Goal: Task Accomplishment & Management: Use online tool/utility

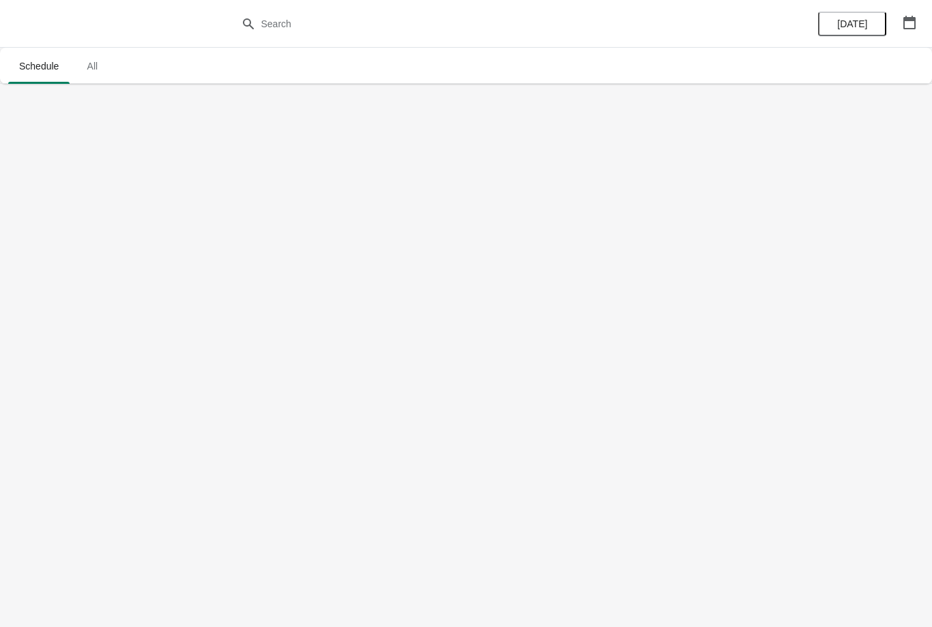
click at [843, 32] on button "[DATE]" at bounding box center [852, 24] width 68 height 25
click at [85, 66] on span "All" at bounding box center [92, 66] width 34 height 25
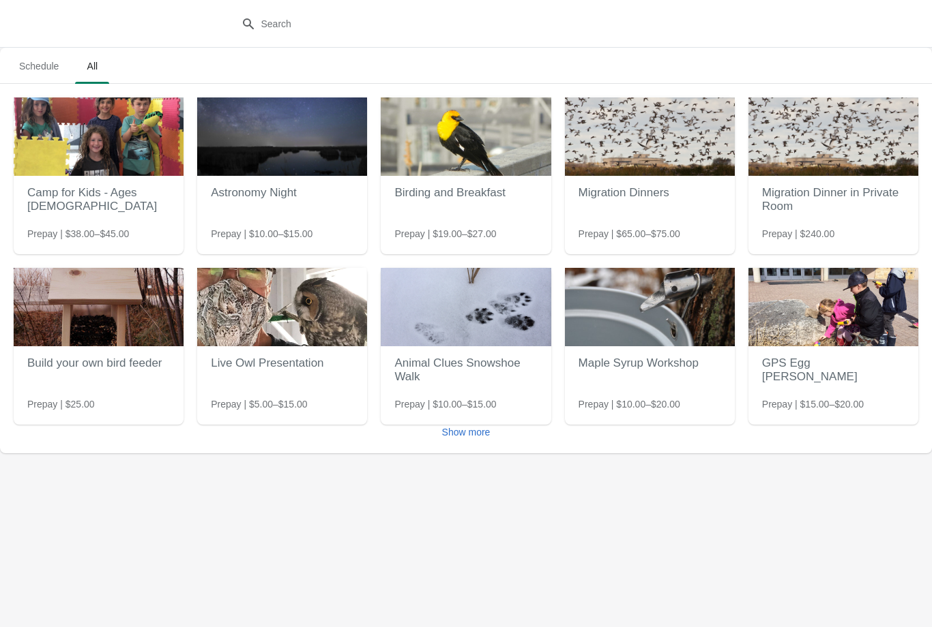
click at [42, 59] on span "Schedule" at bounding box center [38, 66] width 61 height 25
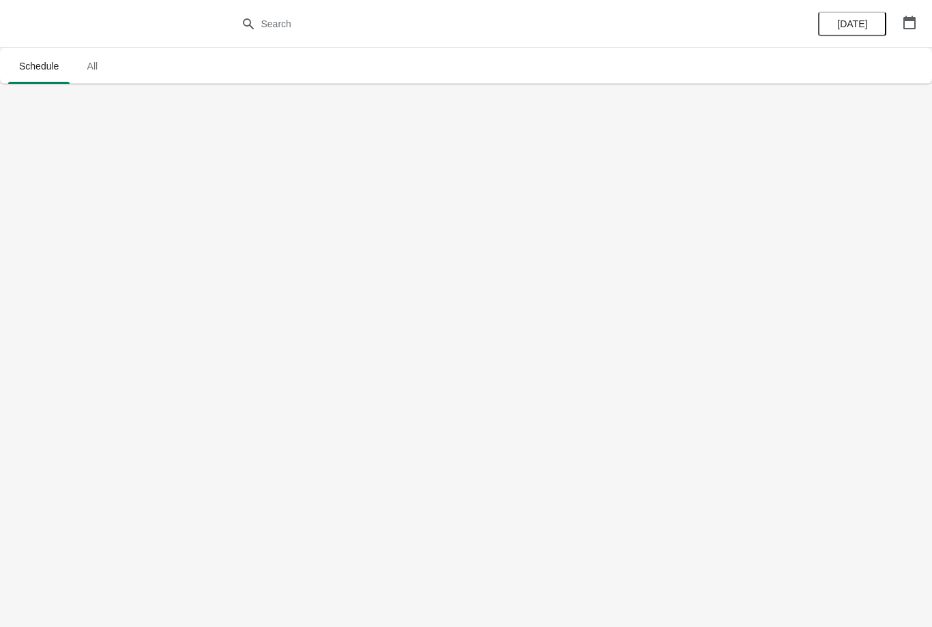
click at [100, 67] on span "All" at bounding box center [92, 66] width 34 height 25
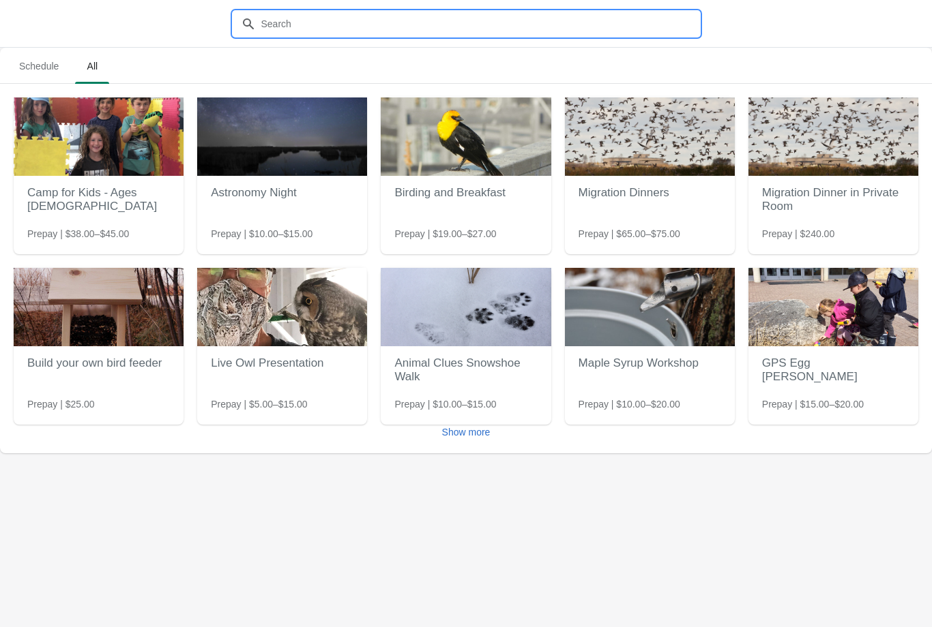
click at [600, 31] on input "text" at bounding box center [480, 24] width 439 height 25
type input "Canoe"
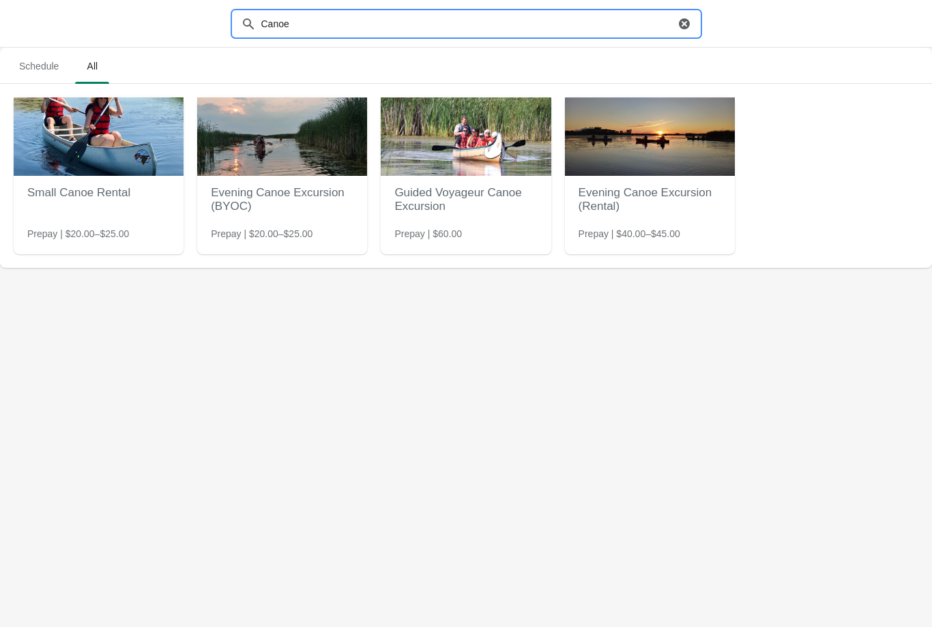
click at [88, 175] on img at bounding box center [99, 137] width 170 height 78
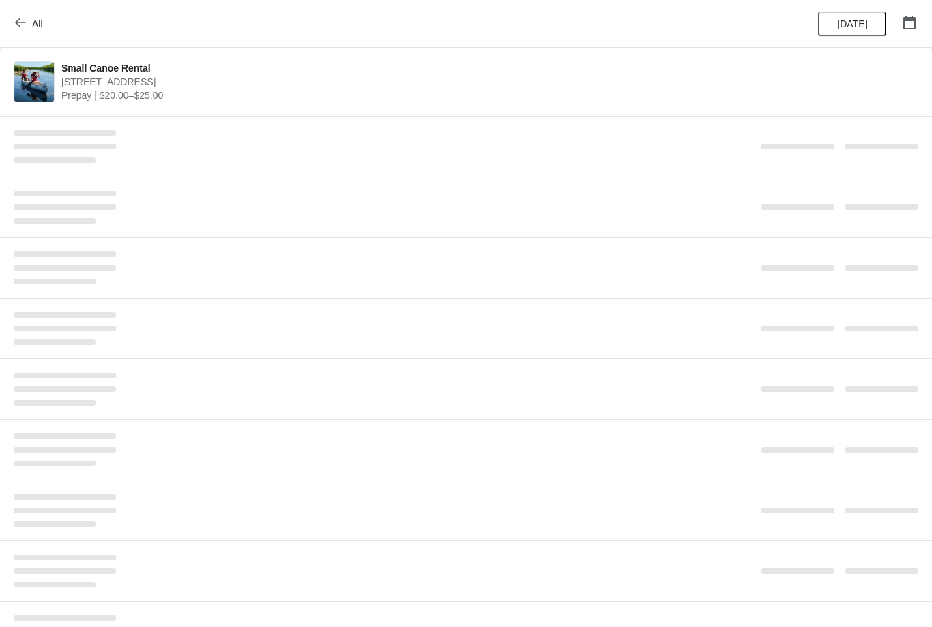
click at [34, 27] on span "All" at bounding box center [37, 23] width 11 height 11
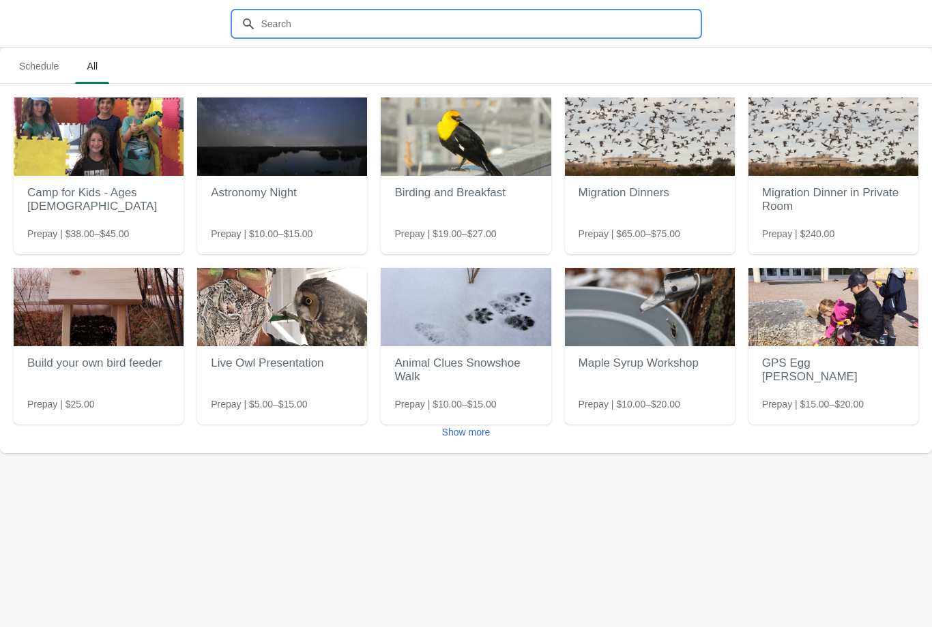
click at [420, 25] on input "text" at bounding box center [480, 24] width 439 height 25
type input "Canoe"
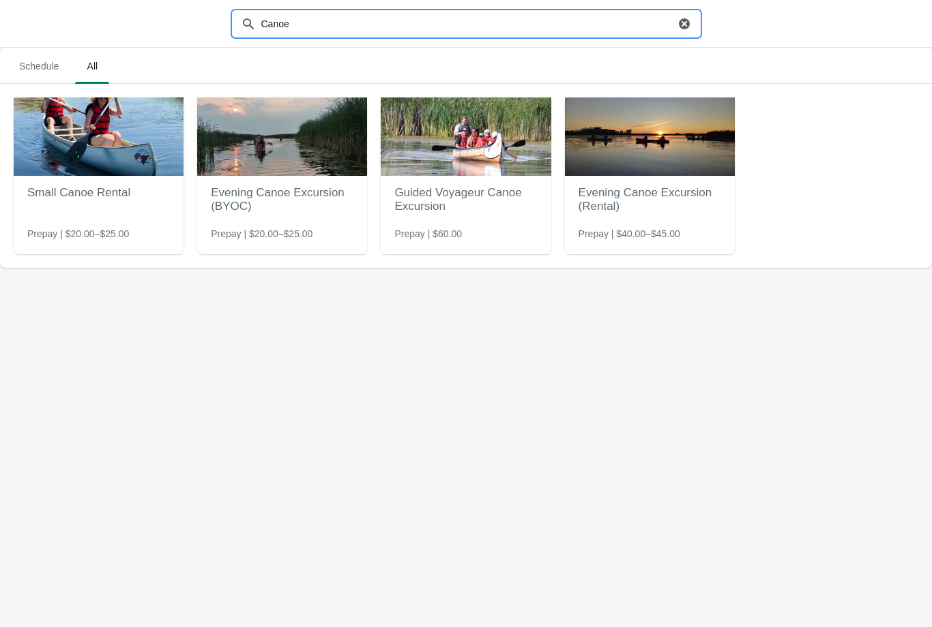
click at [113, 143] on img at bounding box center [99, 137] width 170 height 78
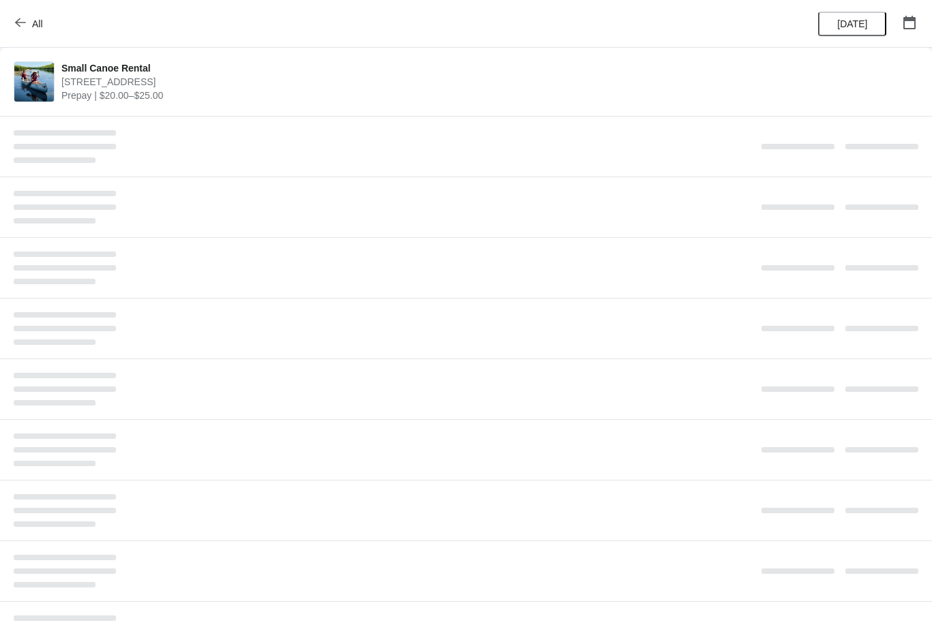
click at [853, 23] on span "[DATE]" at bounding box center [852, 23] width 30 height 11
click at [486, 135] on div at bounding box center [384, 146] width 741 height 33
click at [494, 166] on div at bounding box center [466, 146] width 932 height 61
click at [913, 21] on icon "button" at bounding box center [909, 23] width 14 height 14
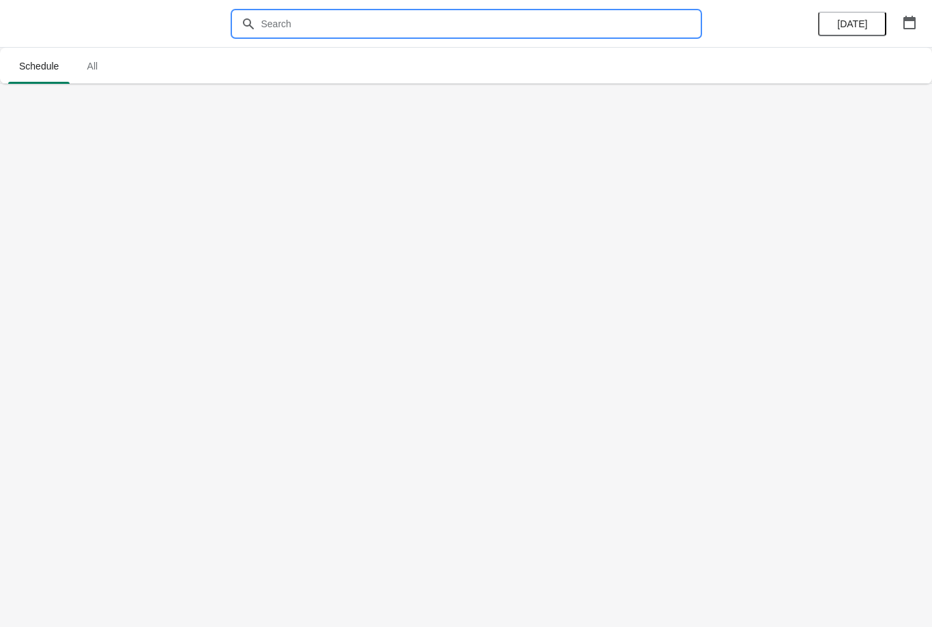
click at [467, 31] on input "text" at bounding box center [480, 24] width 439 height 25
click at [102, 71] on span "All" at bounding box center [92, 66] width 34 height 25
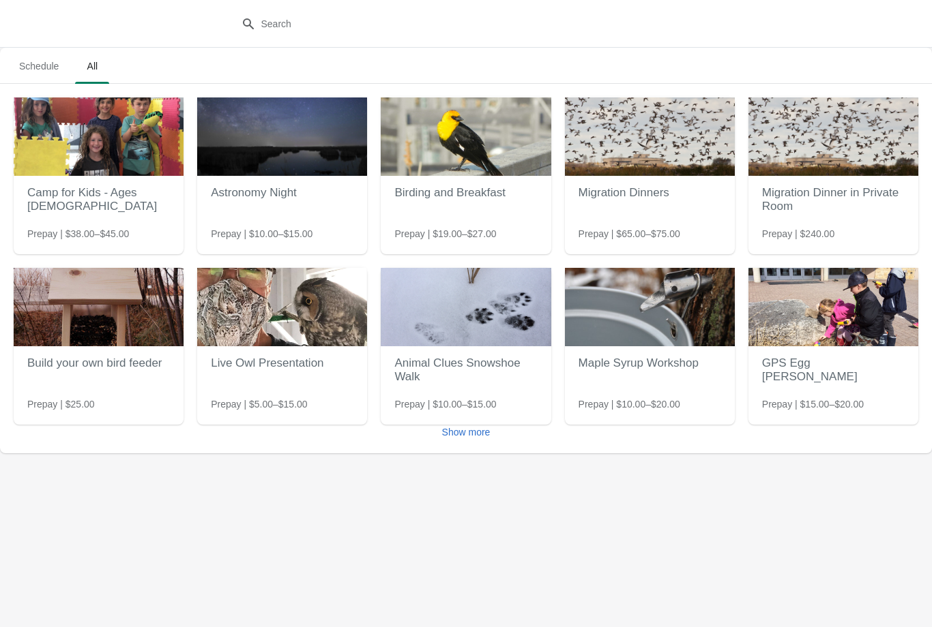
click at [298, 144] on img at bounding box center [282, 137] width 170 height 78
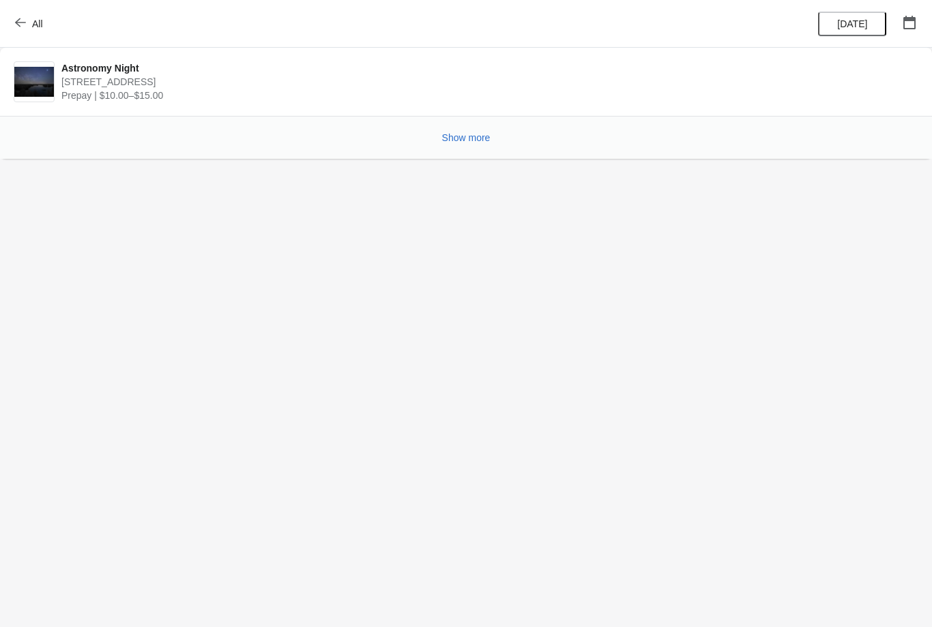
click at [477, 121] on div "Show more" at bounding box center [460, 132] width 915 height 26
click at [475, 133] on span "Show more" at bounding box center [466, 137] width 48 height 11
click at [474, 145] on button "Show more" at bounding box center [465, 137] width 59 height 25
click at [27, 24] on span "All" at bounding box center [30, 23] width 25 height 13
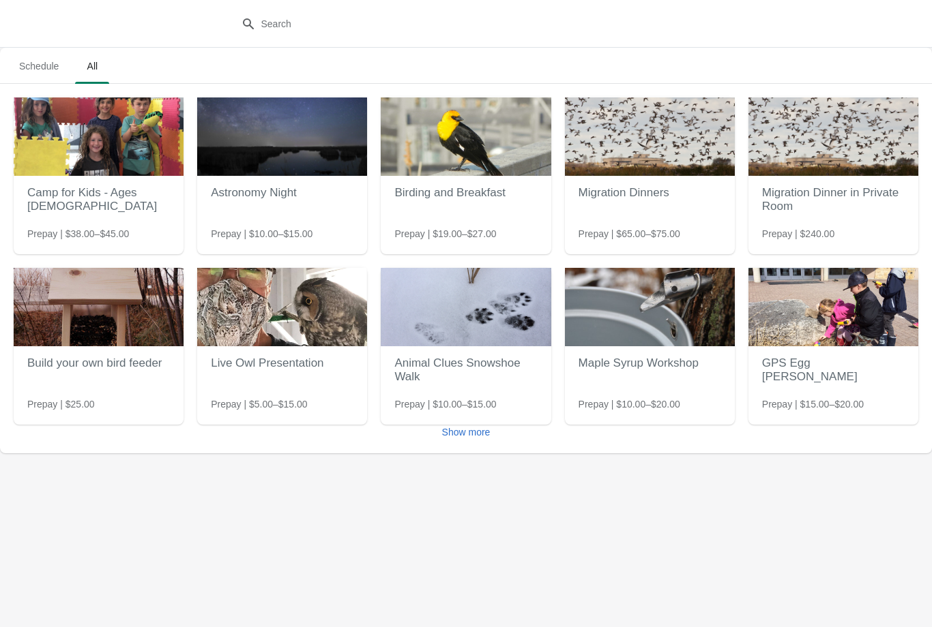
click at [471, 439] on button "Show more" at bounding box center [465, 432] width 59 height 25
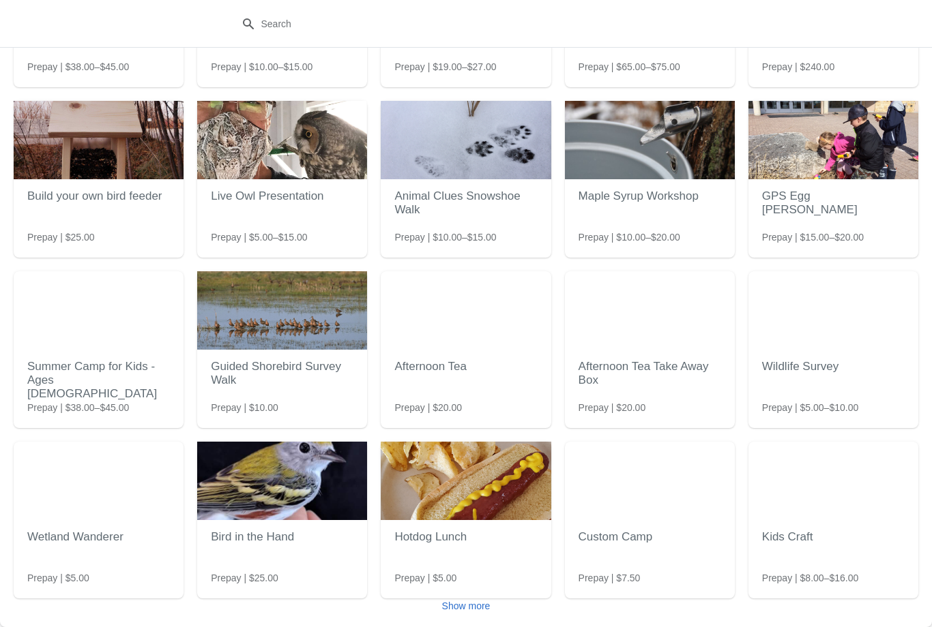
scroll to position [167, 0]
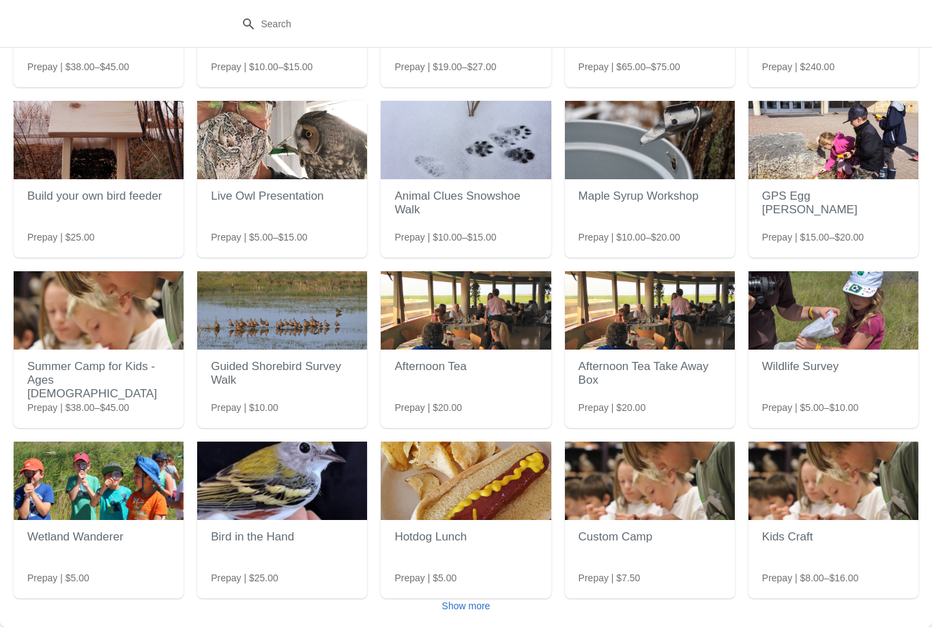
click at [462, 611] on span "Show more" at bounding box center [466, 606] width 48 height 11
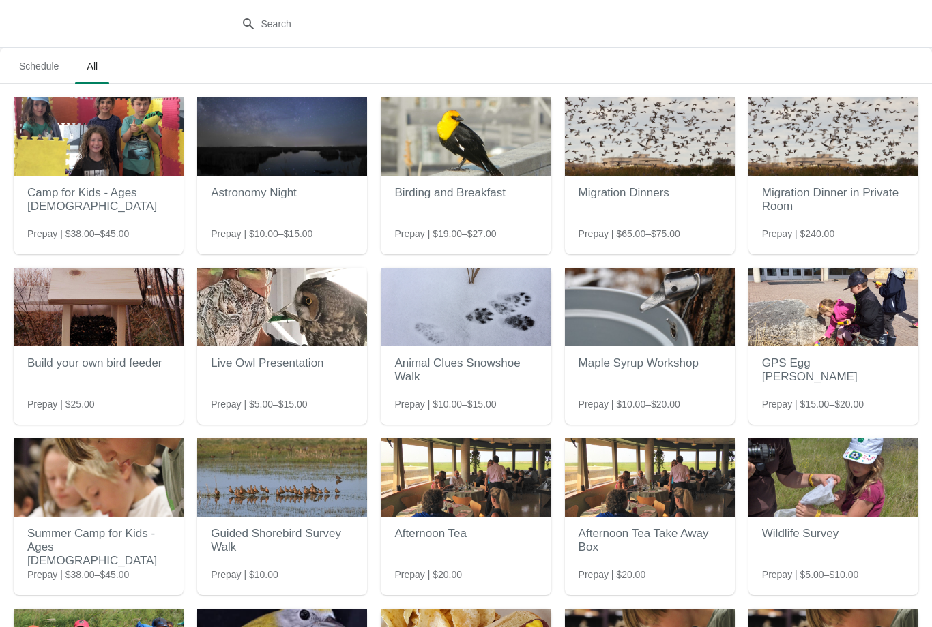
scroll to position [0, 0]
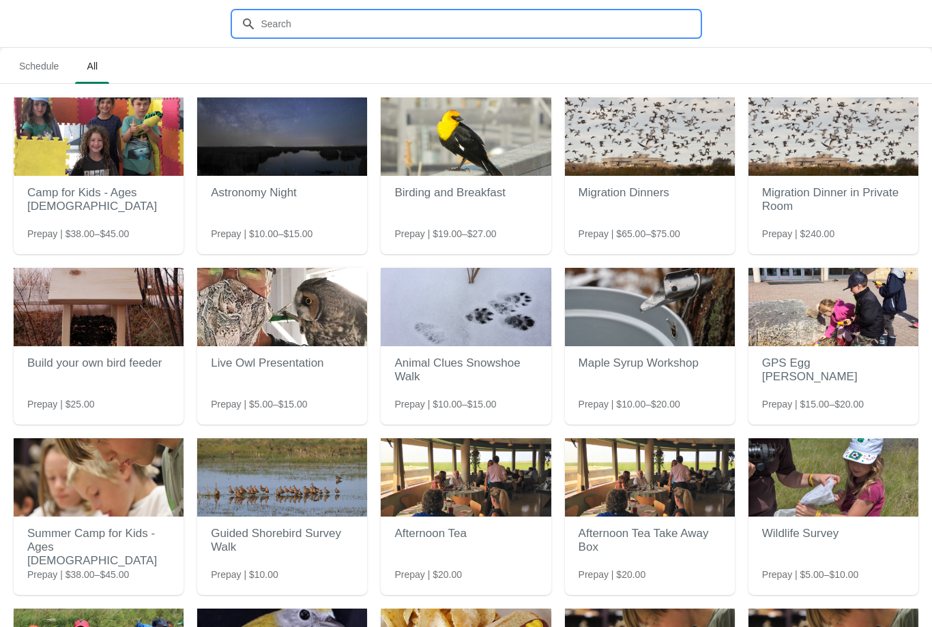
click at [520, 31] on input "text" at bounding box center [480, 24] width 439 height 25
type input "B"
type input "Rental"
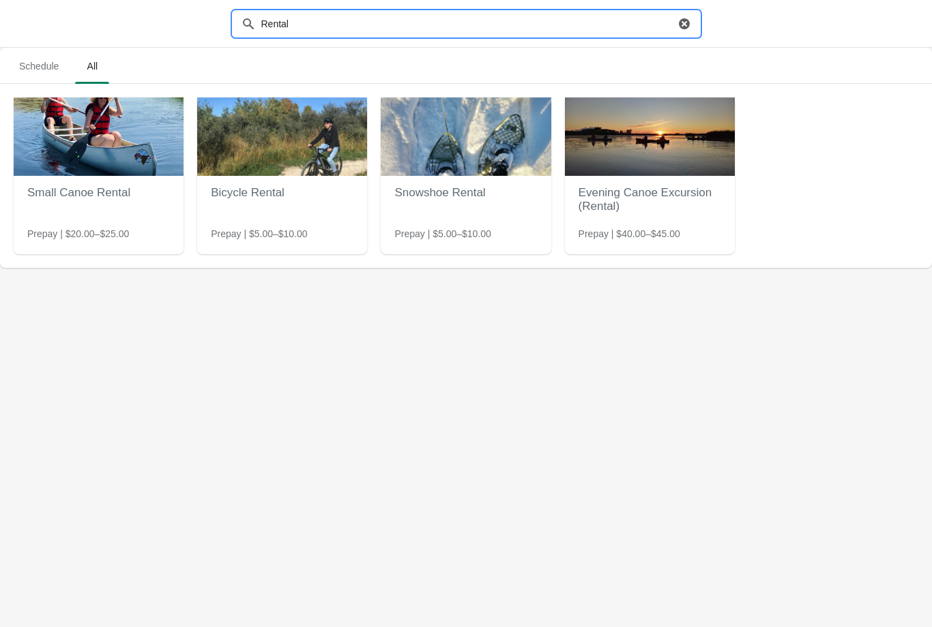
click at [282, 164] on img at bounding box center [282, 137] width 170 height 78
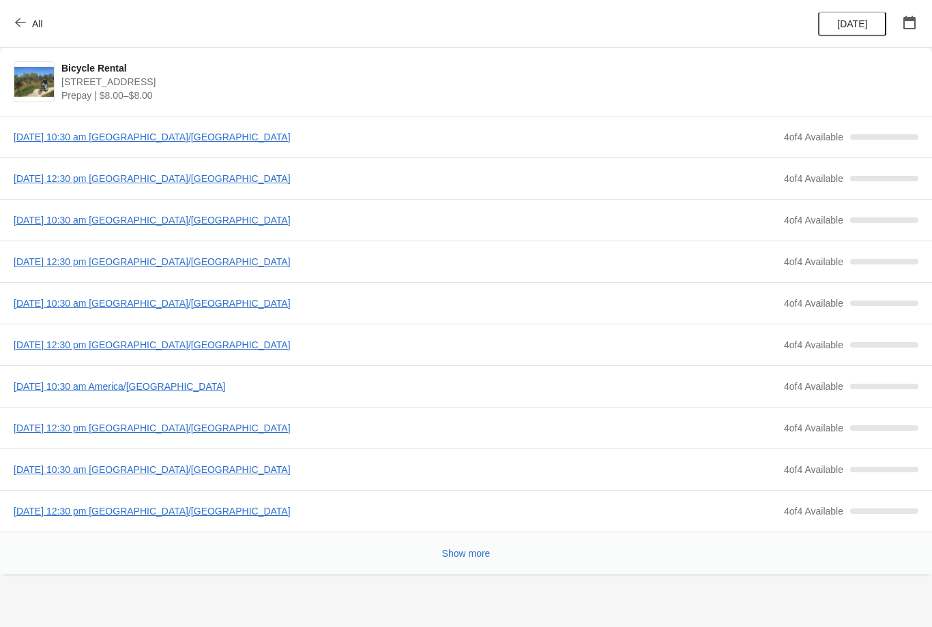
click at [29, 18] on span "All" at bounding box center [30, 23] width 25 height 13
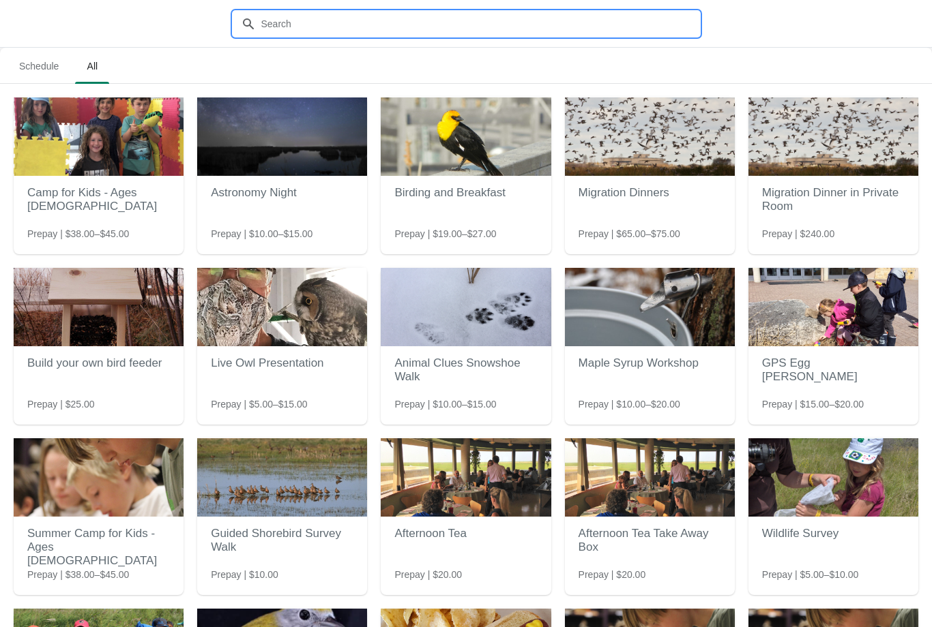
click at [377, 21] on input "text" at bounding box center [480, 24] width 439 height 25
type input "Canoe"
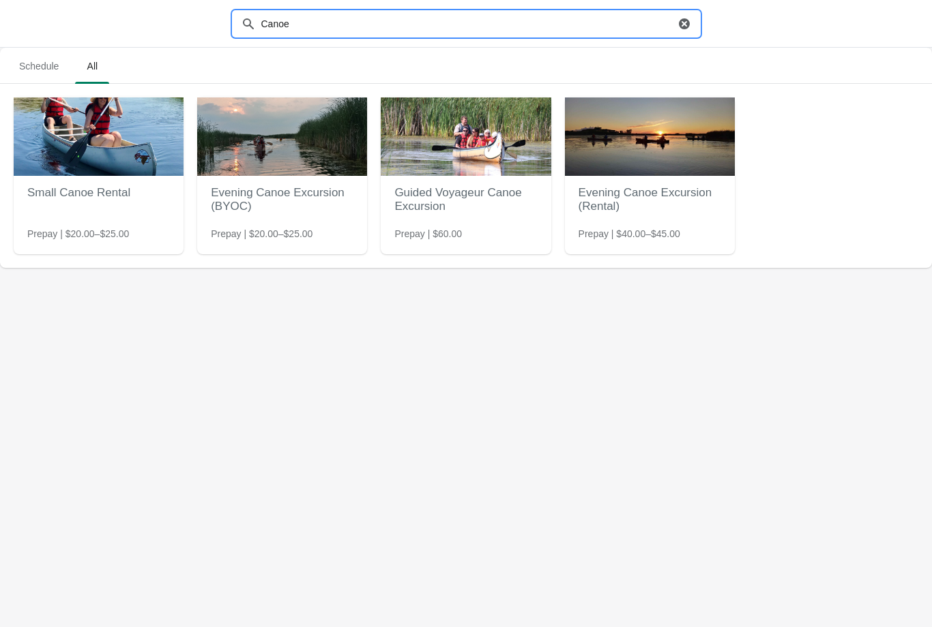
click at [101, 160] on img at bounding box center [99, 137] width 170 height 78
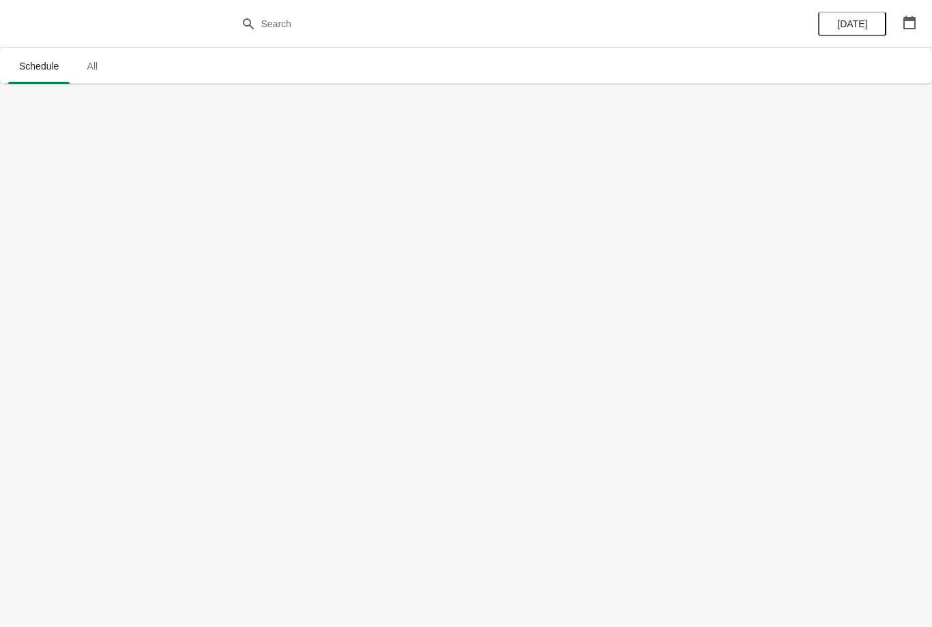
click at [93, 54] on span "All" at bounding box center [92, 66] width 34 height 25
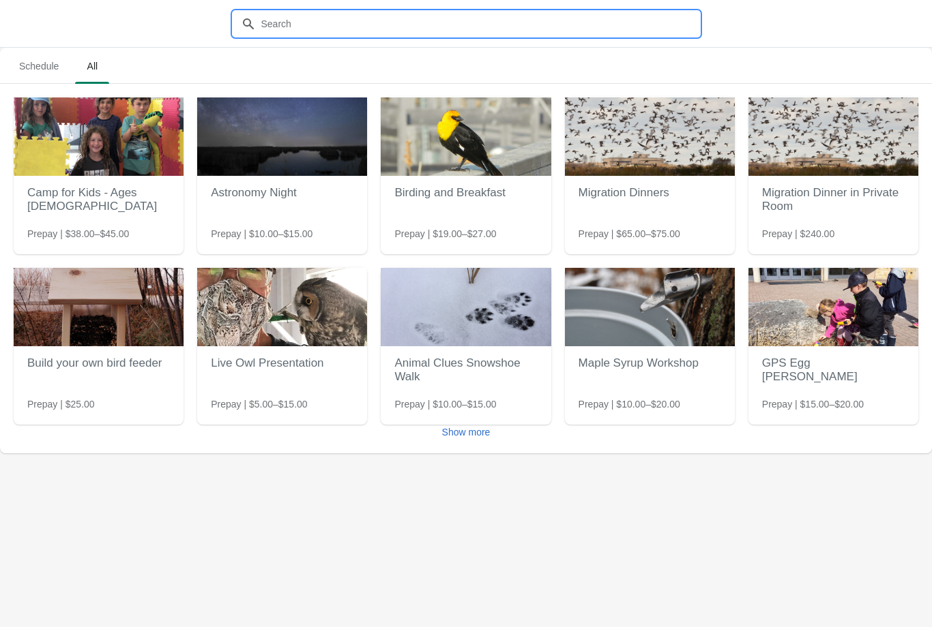
click at [375, 23] on input "text" at bounding box center [480, 24] width 439 height 25
type input "Canoe"
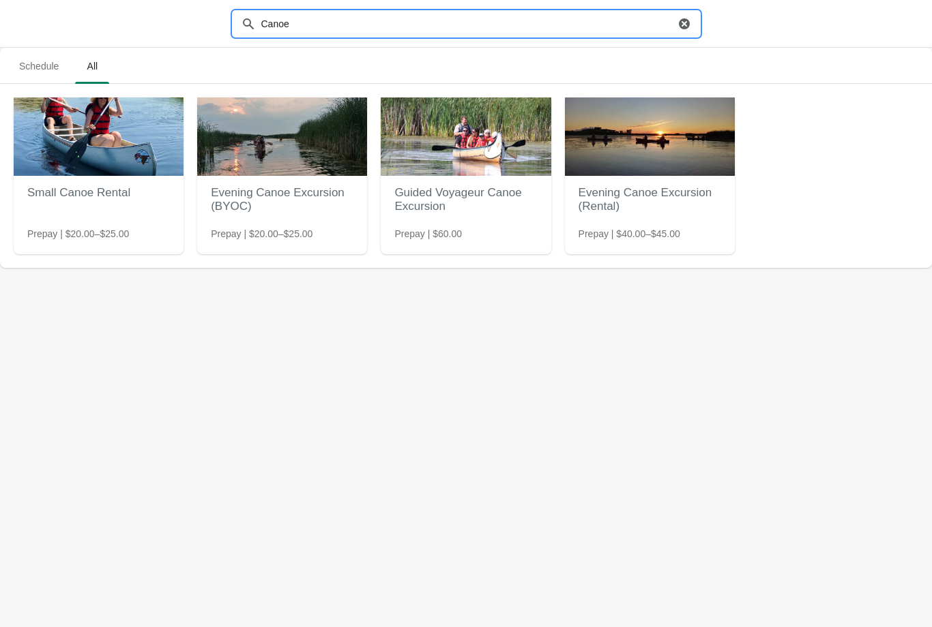
click at [153, 123] on img at bounding box center [99, 137] width 170 height 78
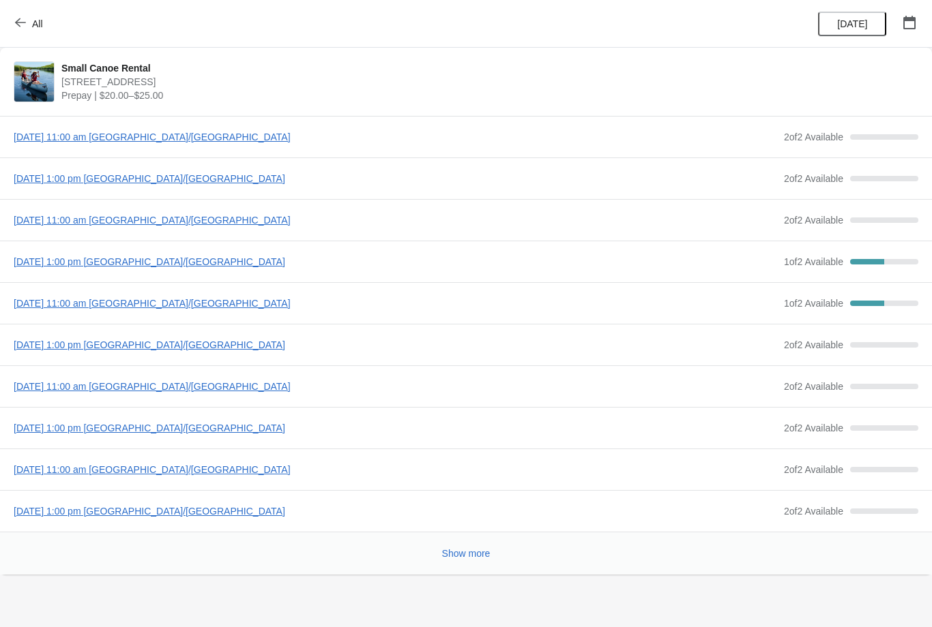
click at [7, 28] on button "All" at bounding box center [30, 24] width 47 height 25
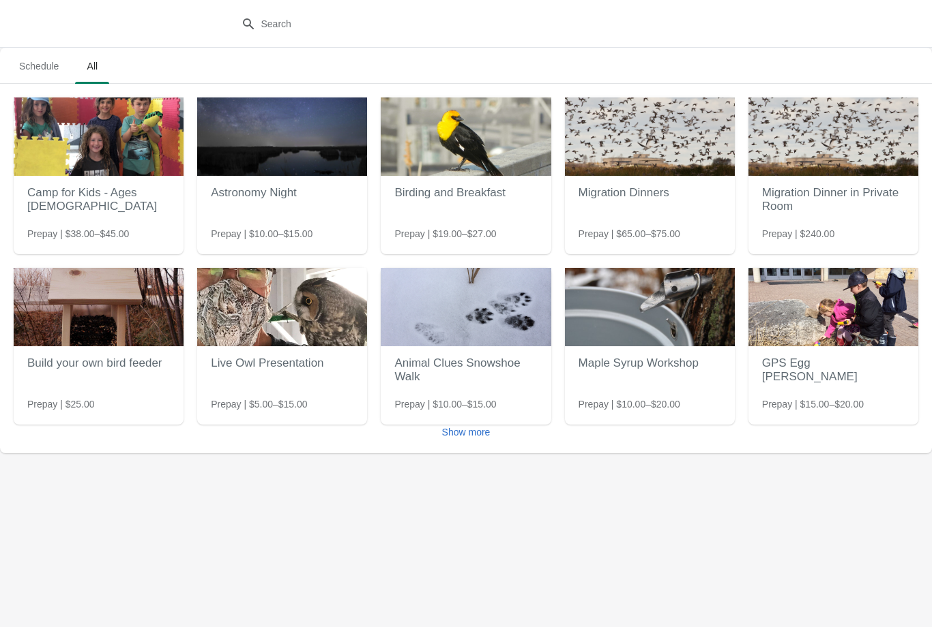
click at [6, 10] on div at bounding box center [466, 24] width 932 height 48
click at [26, 63] on span "Schedule" at bounding box center [38, 66] width 61 height 25
